Goal: Task Accomplishment & Management: Complete application form

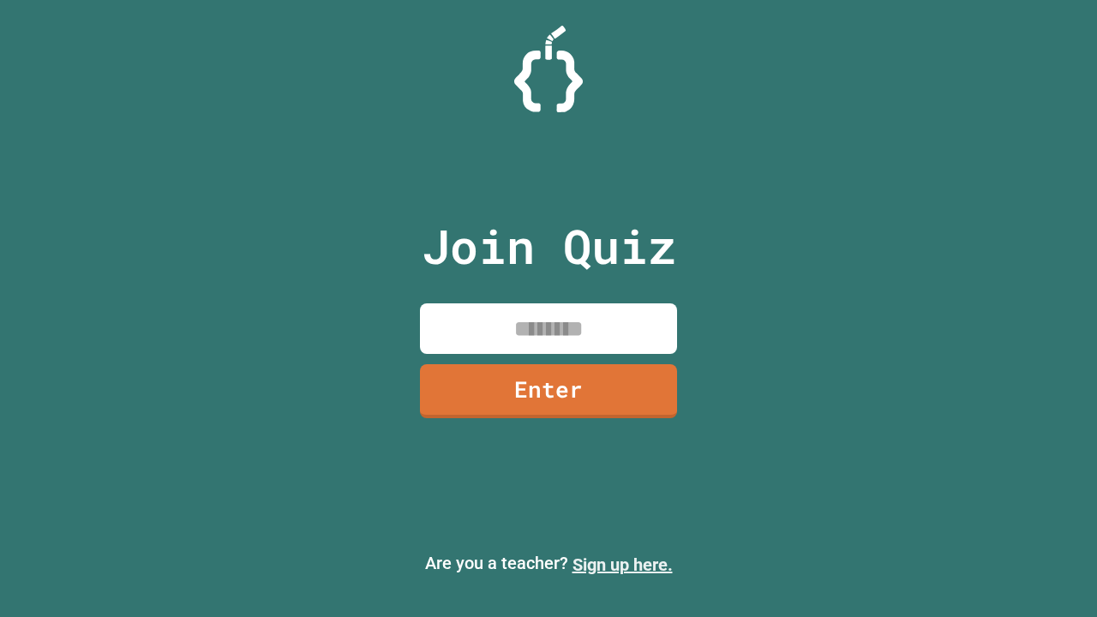
click at [622, 565] on link "Sign up here." at bounding box center [622, 564] width 100 height 21
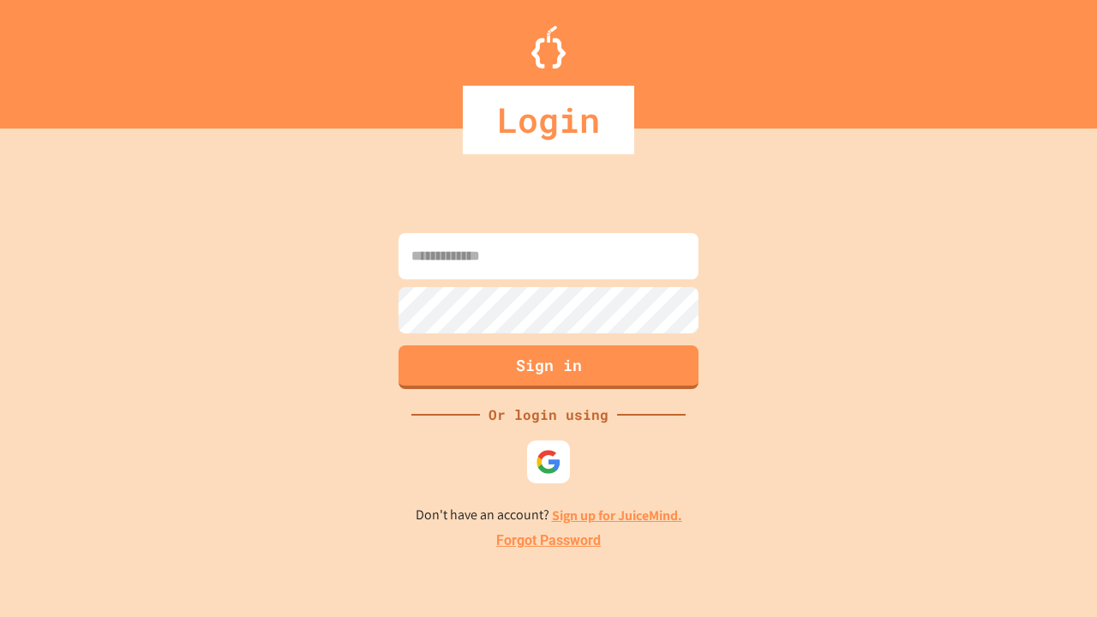
type input "*****"
